Goal: Transaction & Acquisition: Purchase product/service

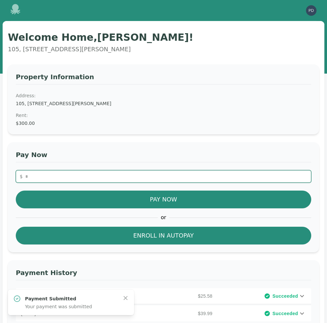
click at [66, 171] on input "number" at bounding box center [164, 176] width 296 height 12
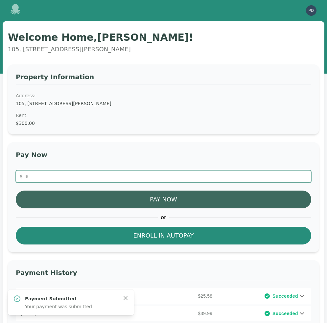
type input "**"
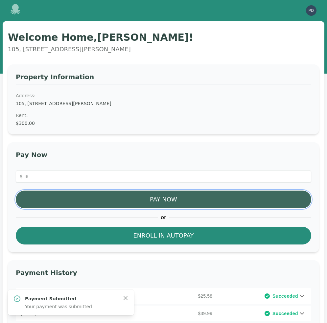
click at [146, 203] on button "Pay Now" at bounding box center [164, 200] width 296 height 18
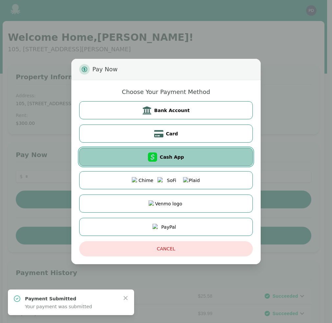
click at [169, 156] on span "Cash App" at bounding box center [172, 157] width 24 height 7
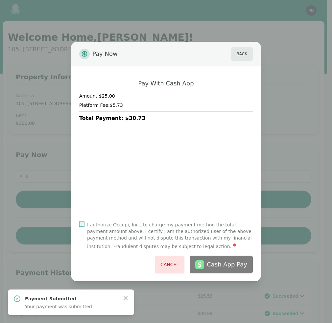
click at [149, 226] on label "I authorize Occupi, Inc., to charge my payment method the total payment amount …" at bounding box center [170, 236] width 166 height 29
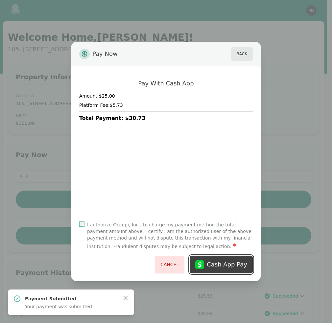
click at [239, 263] on div "Cash App Pay" at bounding box center [227, 264] width 40 height 9
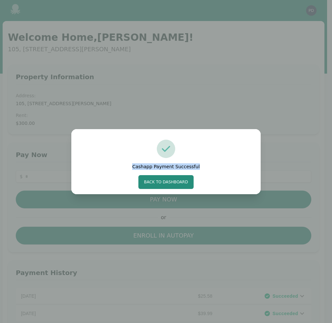
drag, startPoint x: 201, startPoint y: 166, endPoint x: 135, endPoint y: 167, distance: 66.1
click at [135, 167] on div "Cashapp Payment Successful" at bounding box center [166, 166] width 174 height 7
copy h4 "Cashapp Payment Successful"
